Goal: Information Seeking & Learning: Learn about a topic

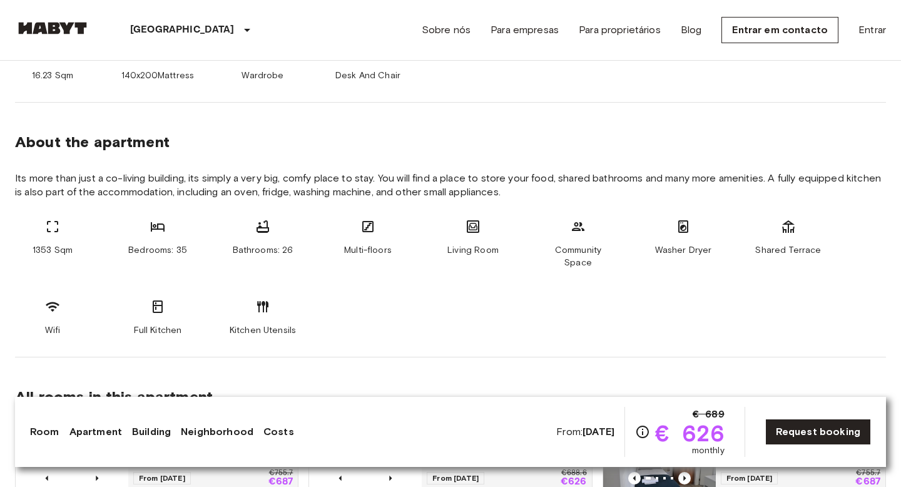
scroll to position [568, 0]
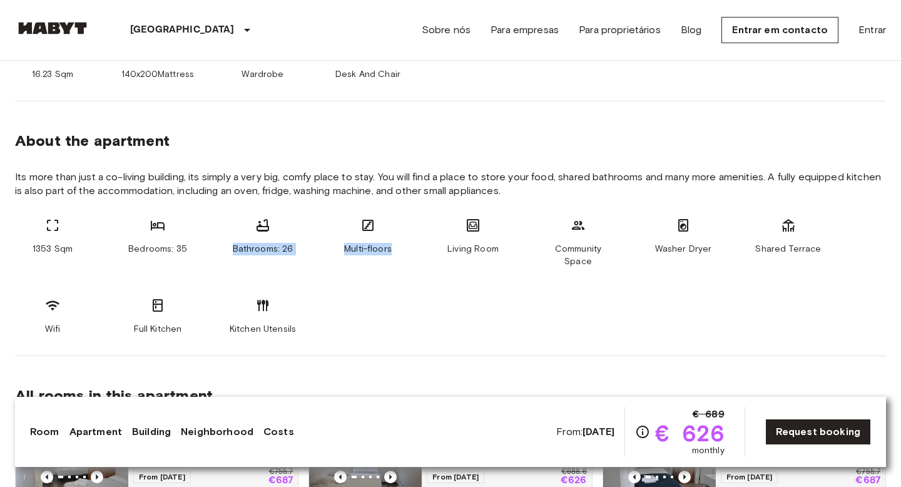
drag, startPoint x: 228, startPoint y: 220, endPoint x: 318, endPoint y: 253, distance: 95.4
click at [318, 253] on div "1353 Sqm Bedrooms: 35 Bathrooms: 26 Multi-floors Living Room Community Space Wa…" at bounding box center [450, 277] width 871 height 118
drag, startPoint x: 138, startPoint y: 230, endPoint x: 218, endPoint y: 252, distance: 83.2
click at [216, 253] on div "1353 Sqm Bedrooms: 35 Bathrooms: 26 Multi-floors Living Room Community Space Wa…" at bounding box center [450, 277] width 871 height 118
drag, startPoint x: 323, startPoint y: 248, endPoint x: 260, endPoint y: 220, distance: 68.9
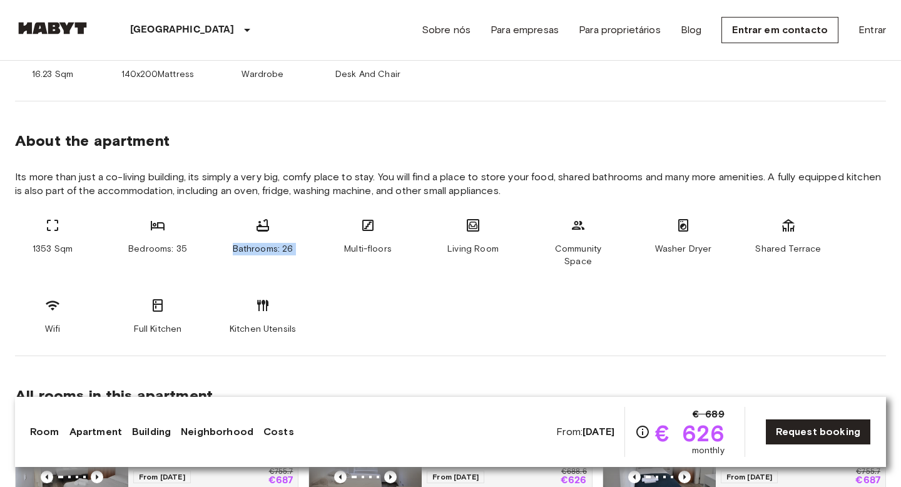
click at [260, 220] on div "1353 Sqm Bedrooms: 35 Bathrooms: 26 Multi-floors Living Room Community Space Wa…" at bounding box center [450, 277] width 871 height 118
drag, startPoint x: 240, startPoint y: 213, endPoint x: 280, endPoint y: 256, distance: 58.4
click at [280, 256] on section "About the apartment Its more than just a co-living building, its simply a very …" at bounding box center [450, 228] width 871 height 255
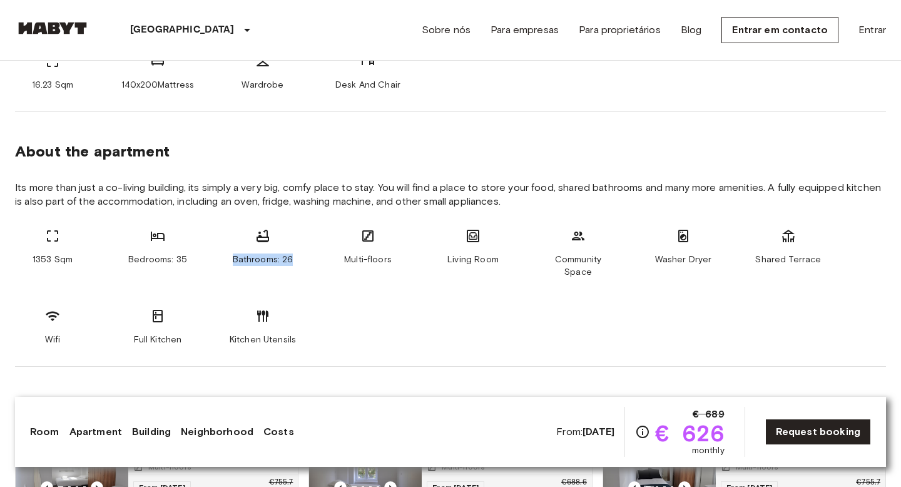
scroll to position [559, 0]
drag, startPoint x: 308, startPoint y: 255, endPoint x: 215, endPoint y: 255, distance: 92.6
click at [215, 255] on div "1353 Sqm Bedrooms: 35 Bathrooms: 26 Multi-floors Living Room Community Space Wa…" at bounding box center [450, 286] width 871 height 118
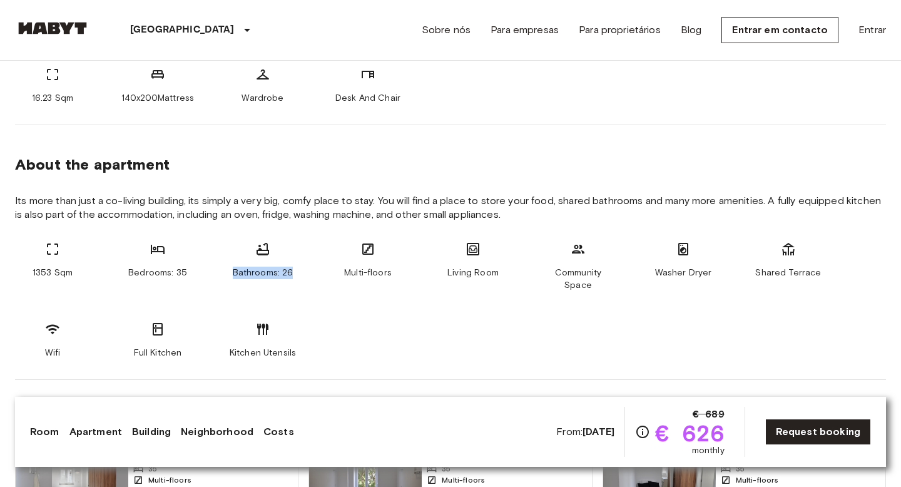
scroll to position [545, 0]
drag, startPoint x: 52, startPoint y: 238, endPoint x: 19, endPoint y: 248, distance: 34.6
click at [19, 248] on section "About the apartment Its more than just a co-living building, its simply a very …" at bounding box center [450, 252] width 871 height 255
drag, startPoint x: 19, startPoint y: 248, endPoint x: 64, endPoint y: 276, distance: 53.3
click at [64, 275] on div "1353 Sqm" at bounding box center [52, 266] width 75 height 50
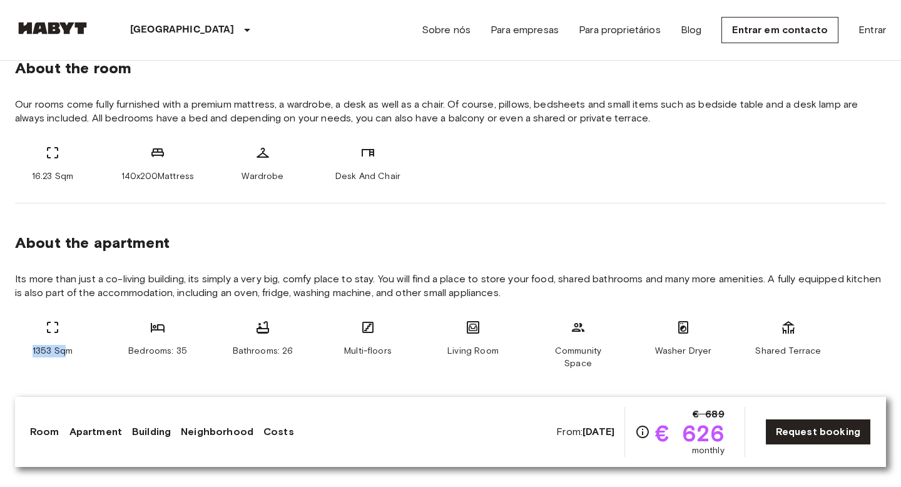
scroll to position [457, 0]
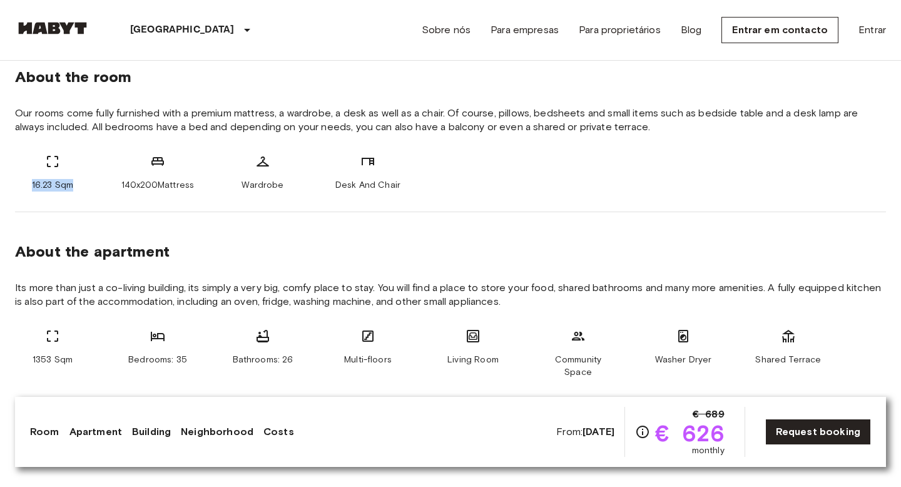
drag, startPoint x: 27, startPoint y: 186, endPoint x: 86, endPoint y: 186, distance: 59.5
click at [86, 186] on div "16.23 Sqm" at bounding box center [52, 173] width 75 height 38
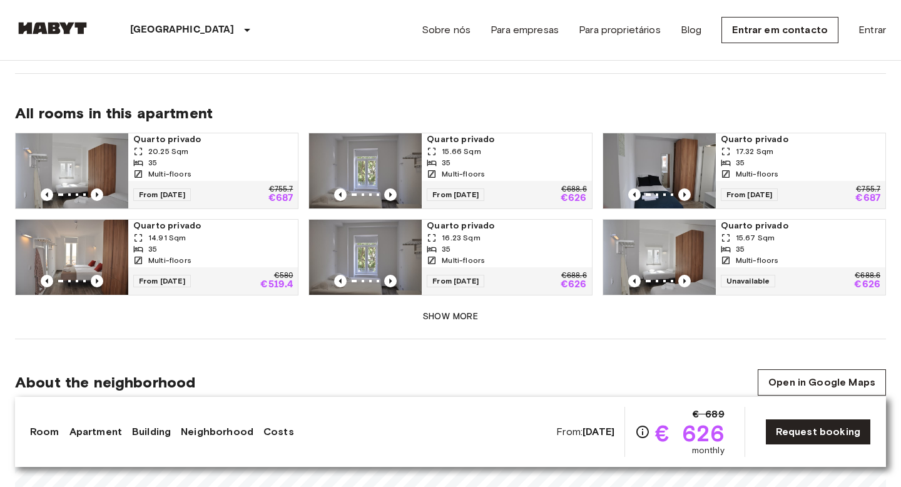
scroll to position [851, 0]
